Goal: Task Accomplishment & Management: Manage account settings

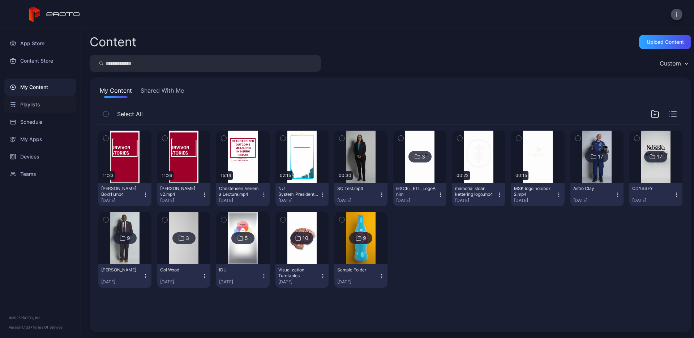
click at [33, 109] on div "Playlists" at bounding box center [40, 104] width 72 height 17
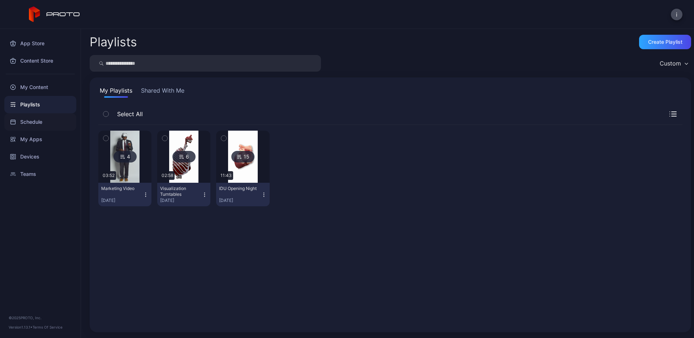
click at [35, 120] on div "Schedule" at bounding box center [40, 121] width 72 height 17
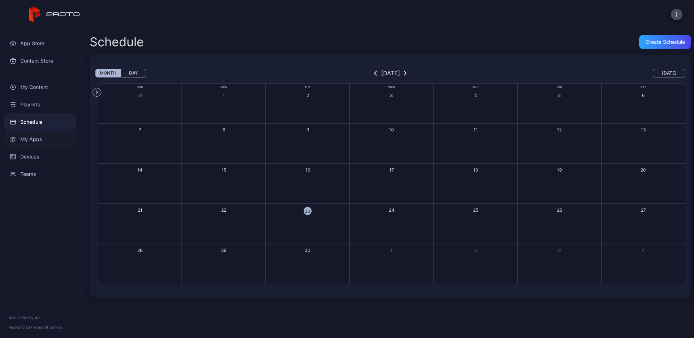
click at [44, 141] on div "My Apps" at bounding box center [40, 139] width 72 height 17
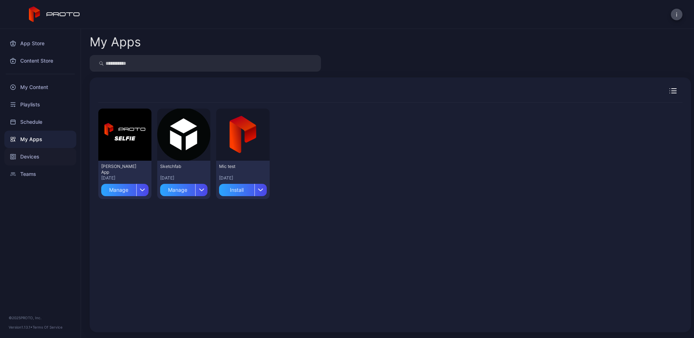
click at [41, 159] on div "Devices" at bounding box center [40, 156] width 72 height 17
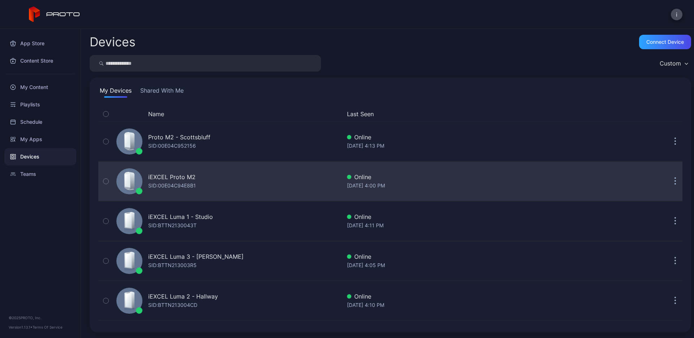
click at [192, 178] on div "iEXCEL Proto M2" at bounding box center [171, 177] width 47 height 9
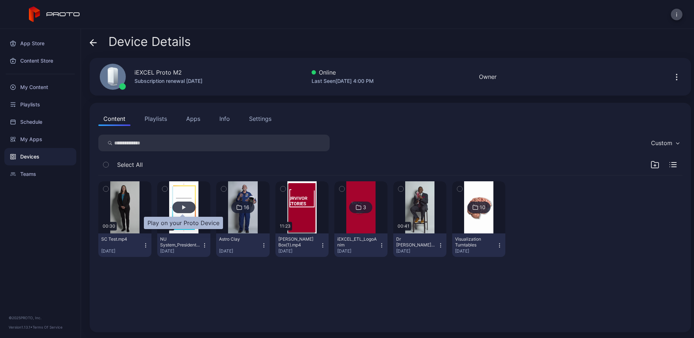
click at [187, 204] on div "button" at bounding box center [184, 207] width 23 height 12
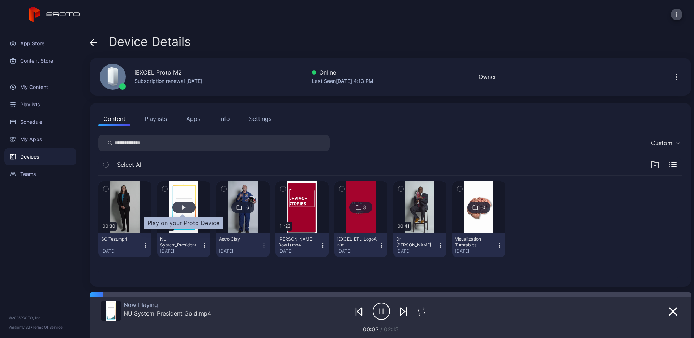
click at [187, 206] on div "button" at bounding box center [184, 207] width 23 height 12
click at [382, 318] on icon "button" at bounding box center [381, 311] width 17 height 17
click at [480, 205] on div "10" at bounding box center [483, 207] width 6 height 7
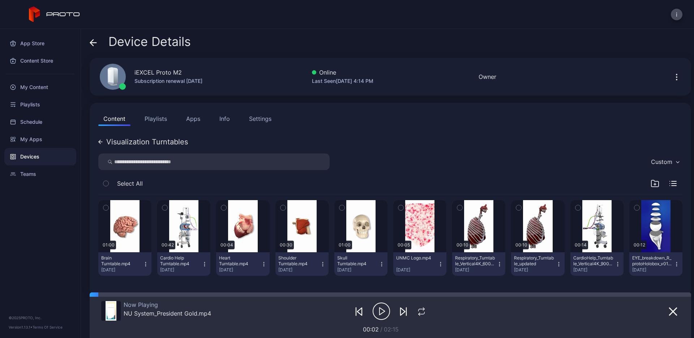
click at [272, 120] on button "Settings" at bounding box center [260, 118] width 33 height 14
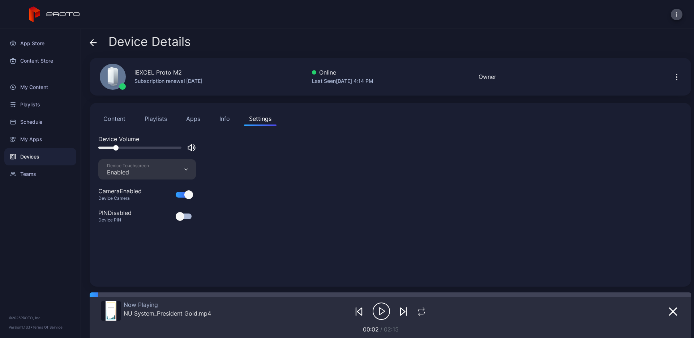
drag, startPoint x: 178, startPoint y: 149, endPoint x: 122, endPoint y: 142, distance: 56.1
click at [117, 154] on div "Device Volume" at bounding box center [390, 147] width 584 height 25
click at [120, 126] on div "Content Playlists Apps Info Settings Device Volume Device Touchscreen Enabled C…" at bounding box center [391, 195] width 602 height 184
click at [119, 122] on button "Content" at bounding box center [114, 118] width 32 height 14
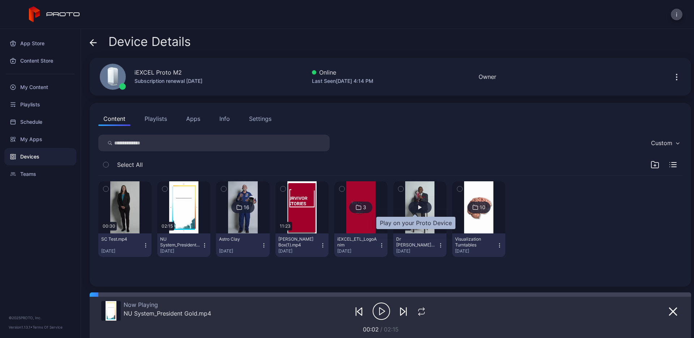
click at [418, 205] on div "button" at bounding box center [420, 207] width 4 height 4
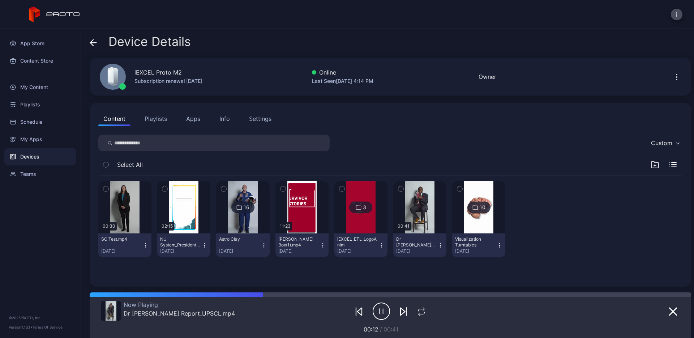
click at [28, 160] on div "Devices" at bounding box center [40, 156] width 72 height 17
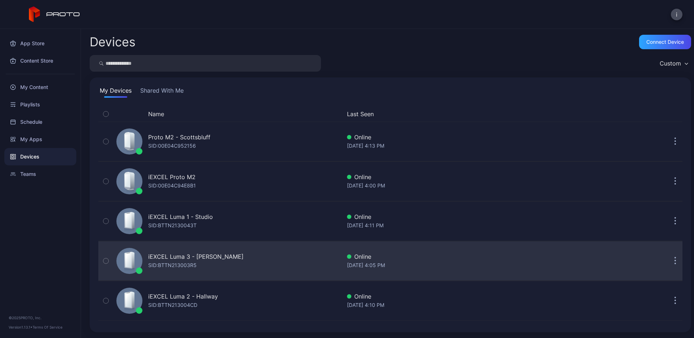
click at [212, 263] on div "iEXCEL Luma 3 - [PERSON_NAME]: BTTN213003R5" at bounding box center [195, 260] width 95 height 17
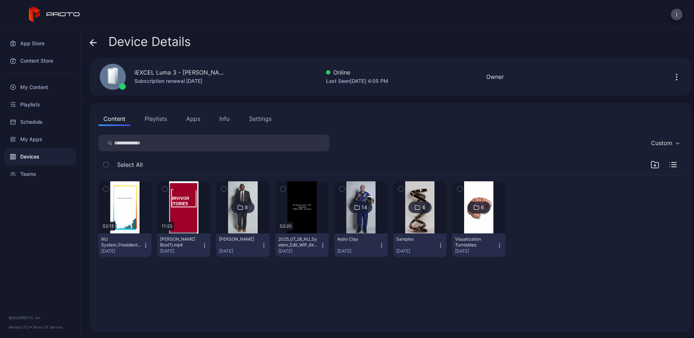
click at [479, 212] on div "8" at bounding box center [479, 207] width 23 height 12
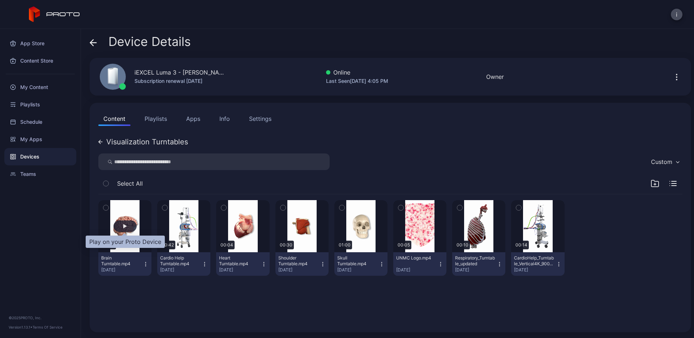
click at [122, 230] on div "button" at bounding box center [125, 226] width 23 height 12
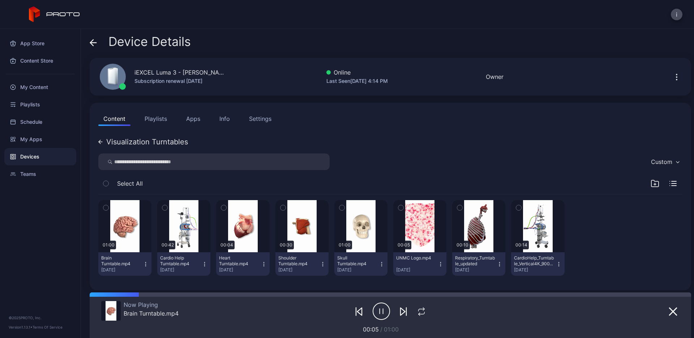
click at [378, 311] on icon "button" at bounding box center [381, 311] width 17 height 18
click at [91, 42] on icon at bounding box center [91, 42] width 3 height 6
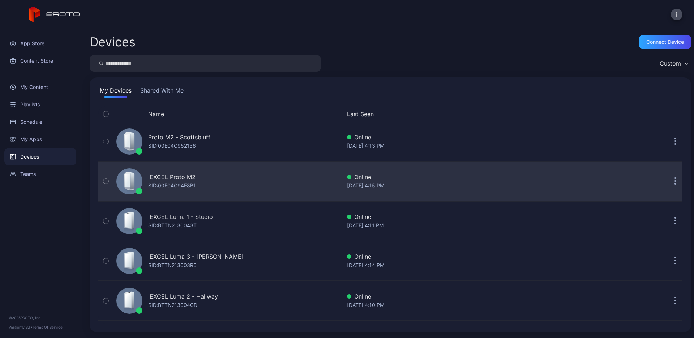
click at [196, 183] on div "SID: 00E04C94E8B1" at bounding box center [172, 185] width 48 height 9
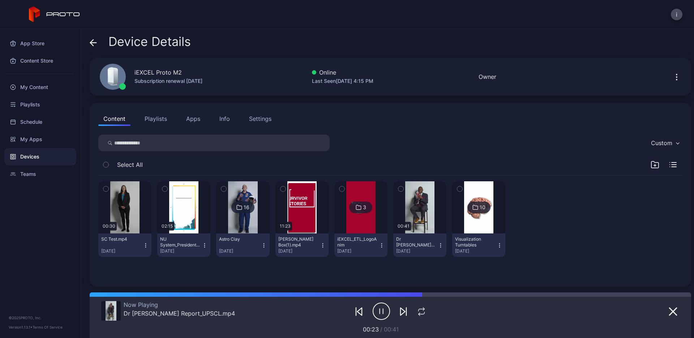
click at [381, 310] on icon "button" at bounding box center [381, 311] width 17 height 18
click at [377, 316] on icon "button" at bounding box center [381, 311] width 17 height 18
